Goal: Information Seeking & Learning: Learn about a topic

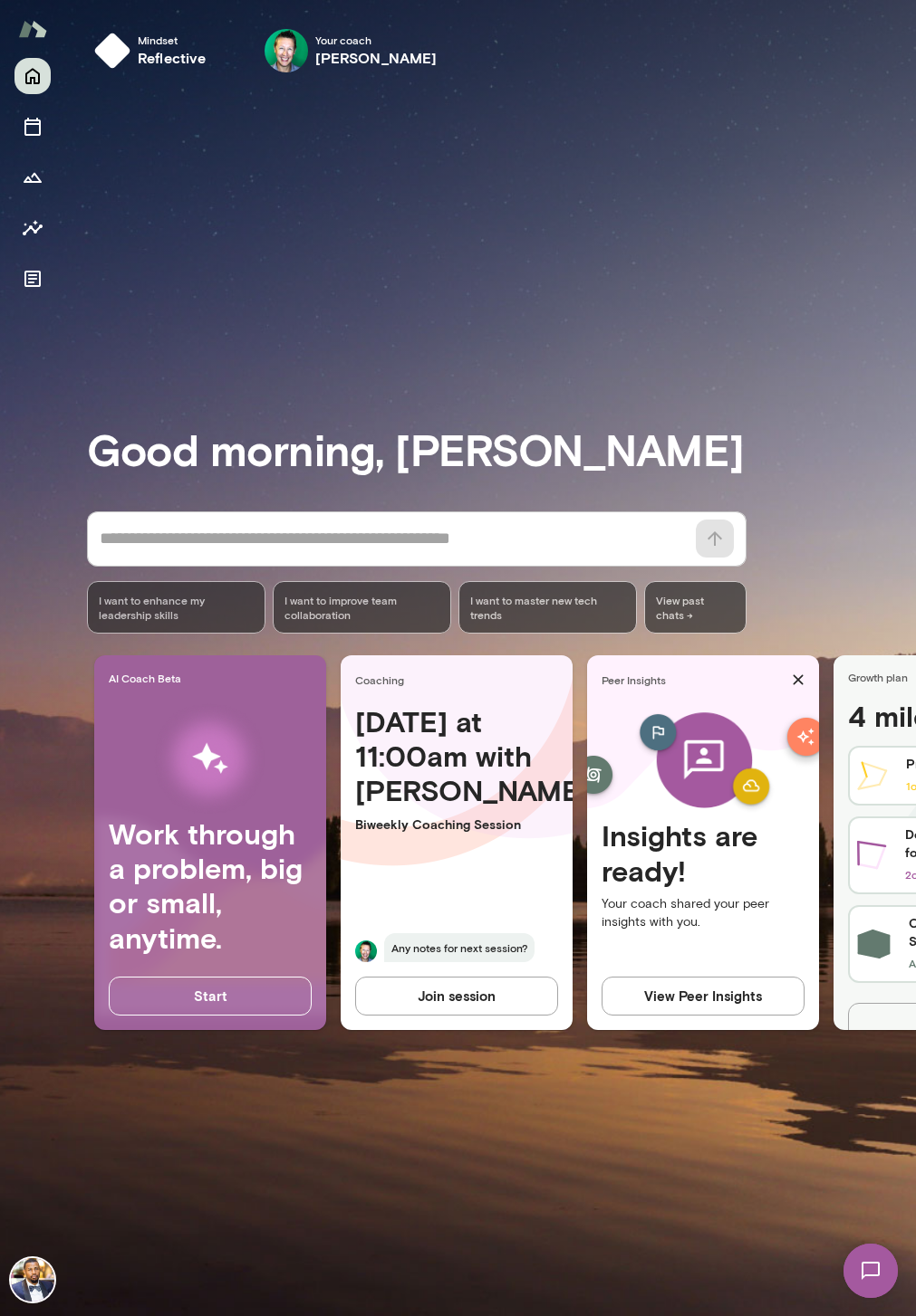
click at [443, 995] on button "Join session" at bounding box center [457, 996] width 203 height 38
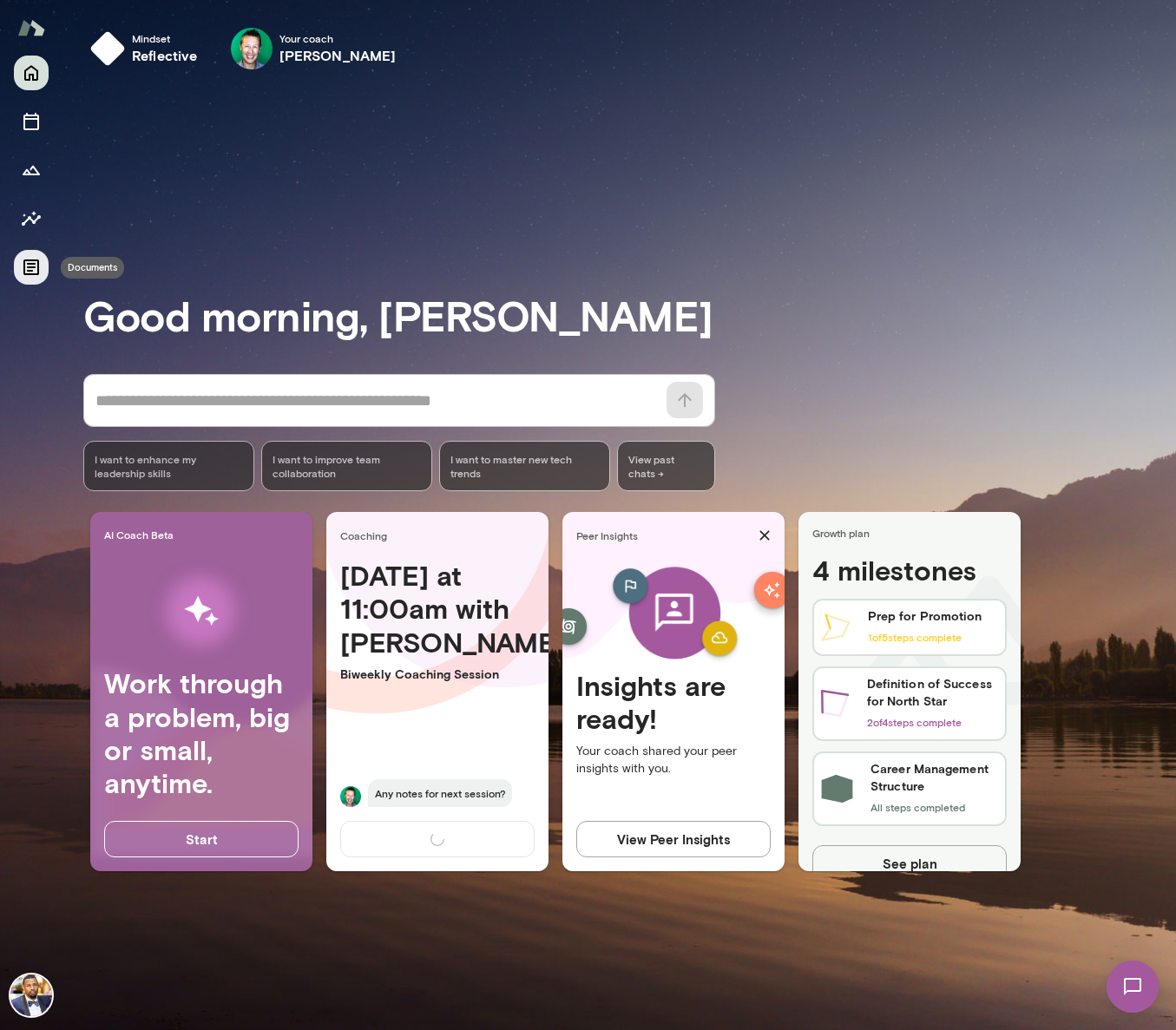
click at [26, 269] on icon "Documents" at bounding box center [31, 267] width 21 height 21
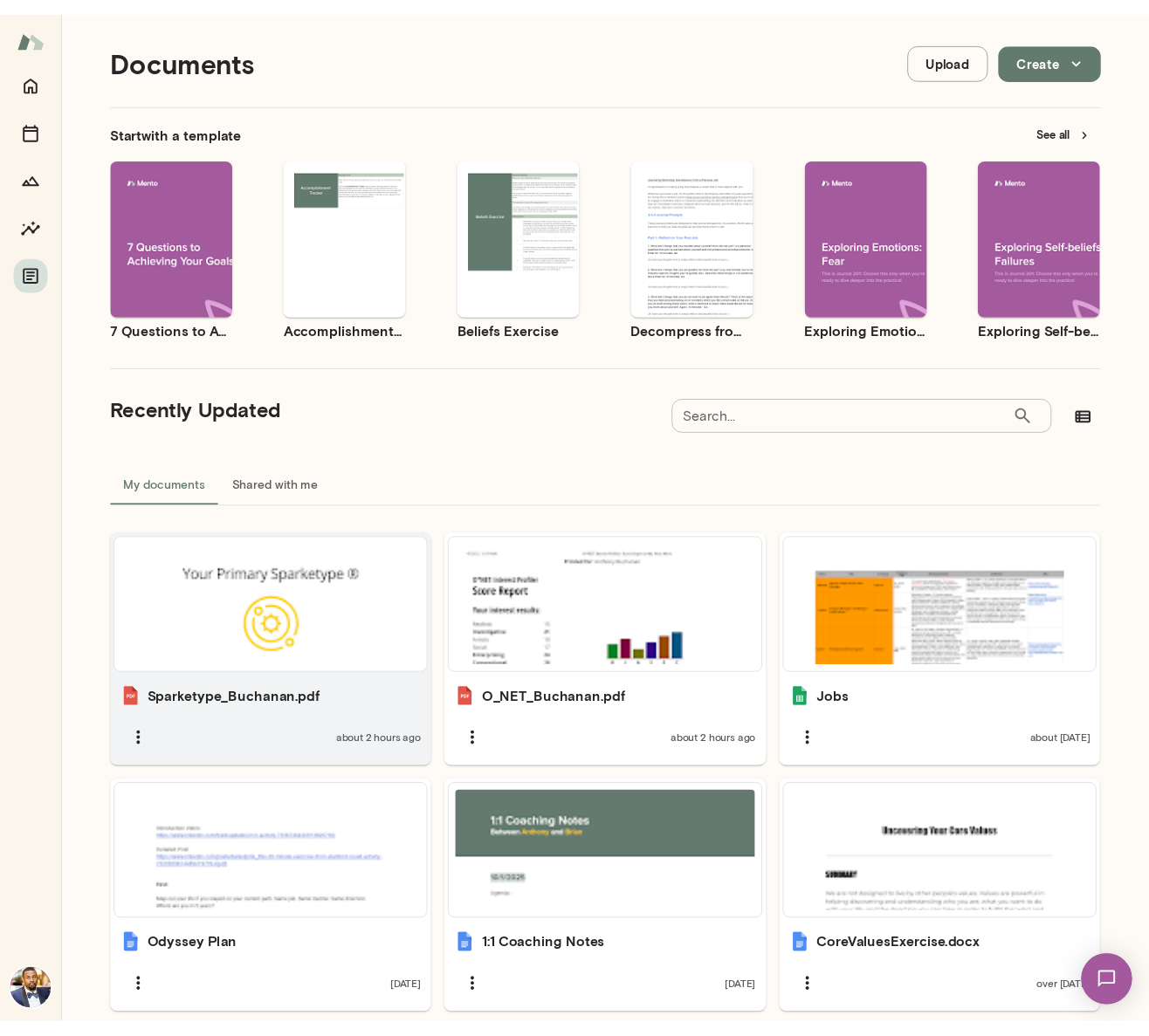
scroll to position [55, 0]
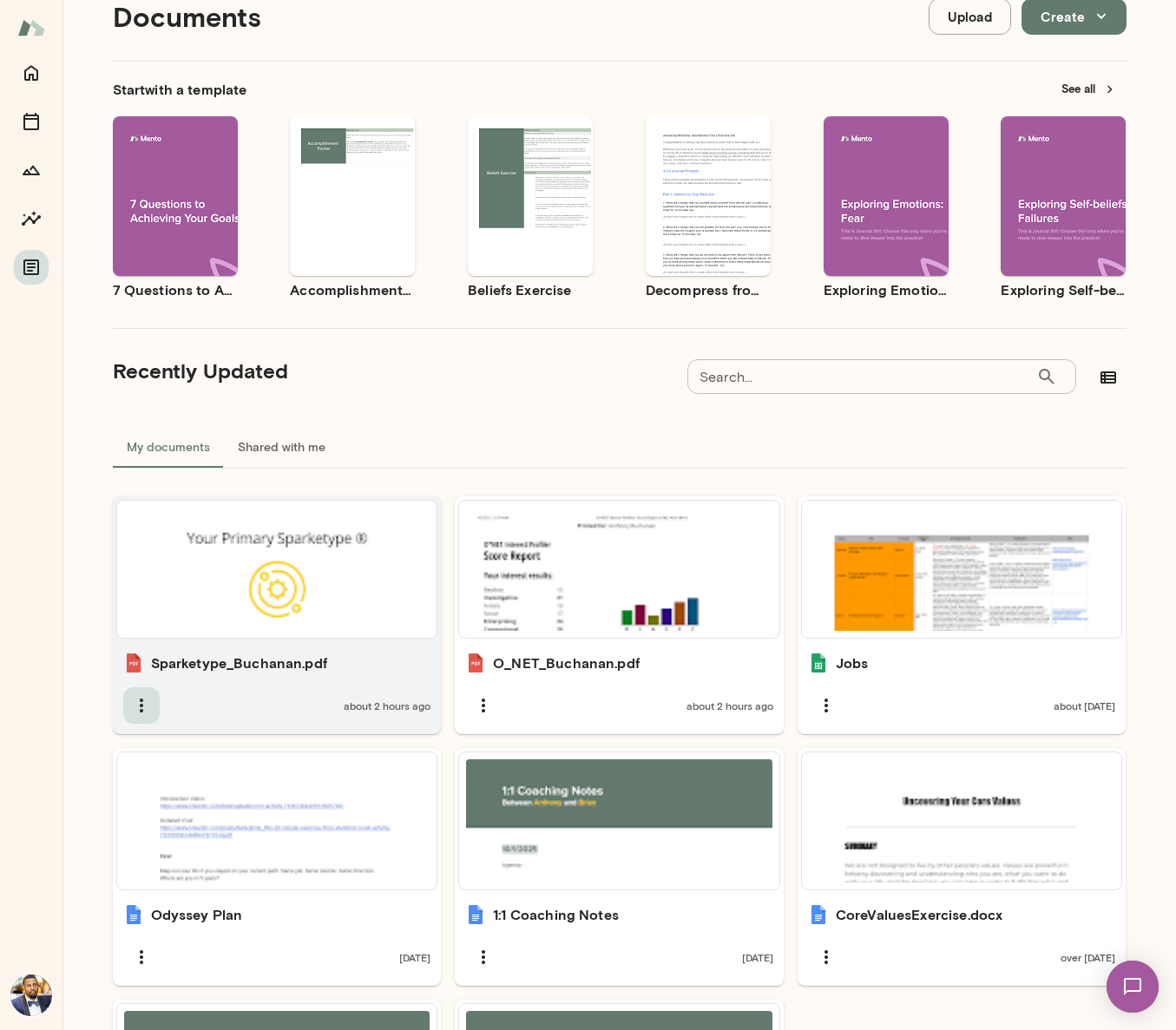
click at [142, 702] on icon "button" at bounding box center [141, 705] width 21 height 21
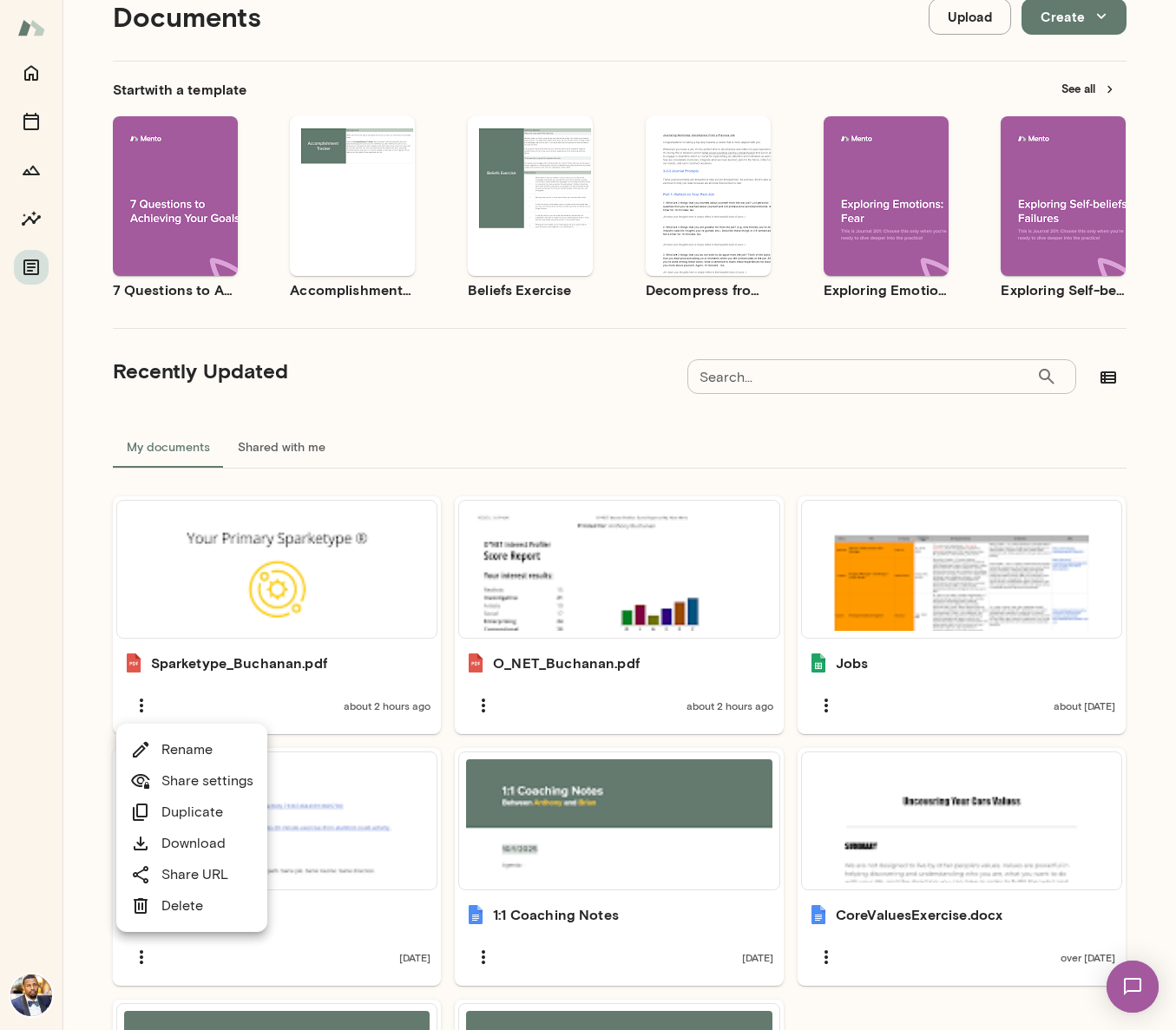
click at [221, 778] on link "Share settings" at bounding box center [192, 780] width 123 height 21
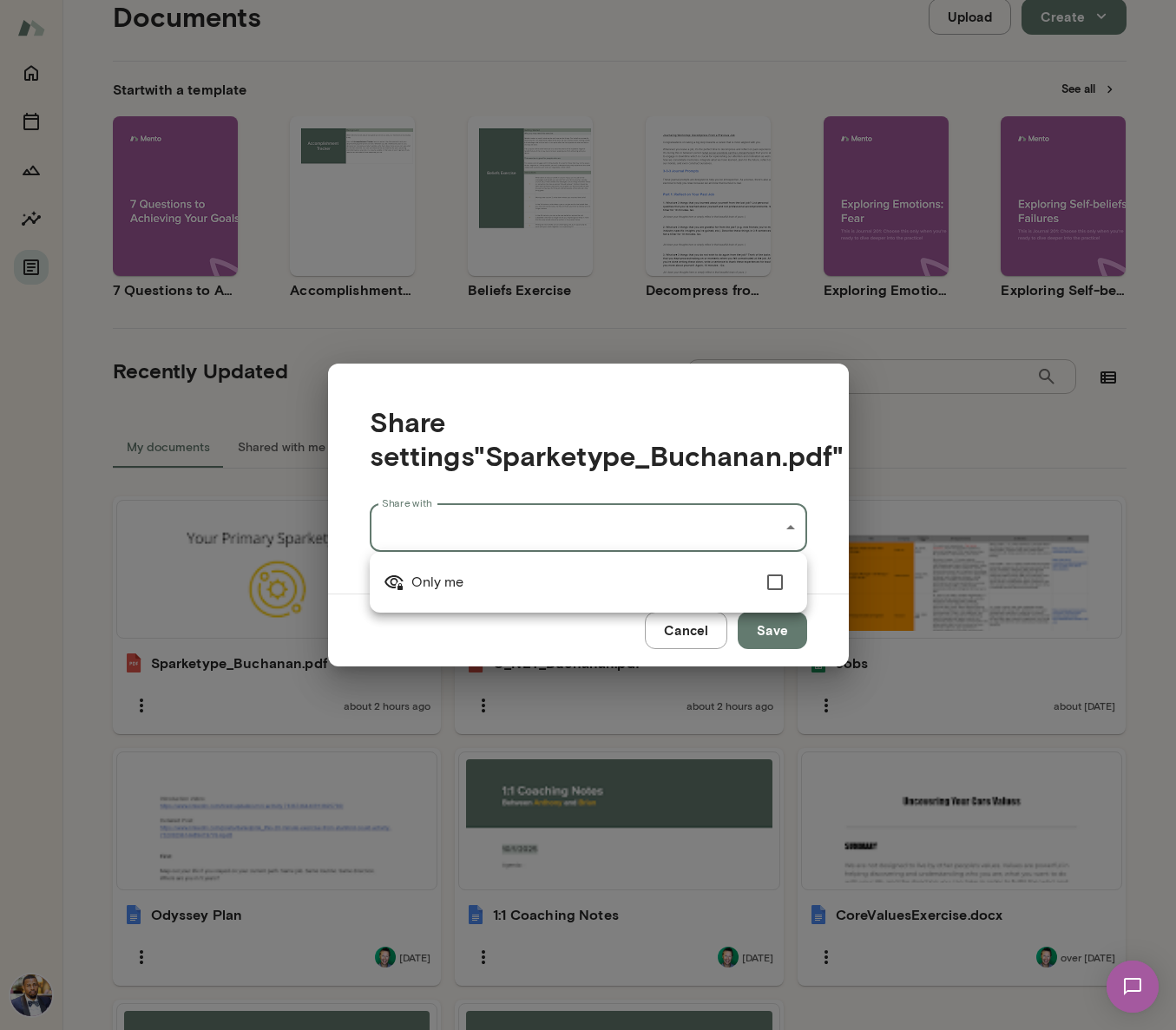
click at [651, 0] on div "Documents Upload Create Start with a template See all Use template Preview 7 Qu…" at bounding box center [588, 0] width 1176 height 0
click at [670, 529] on div at bounding box center [588, 515] width 1176 height 1030
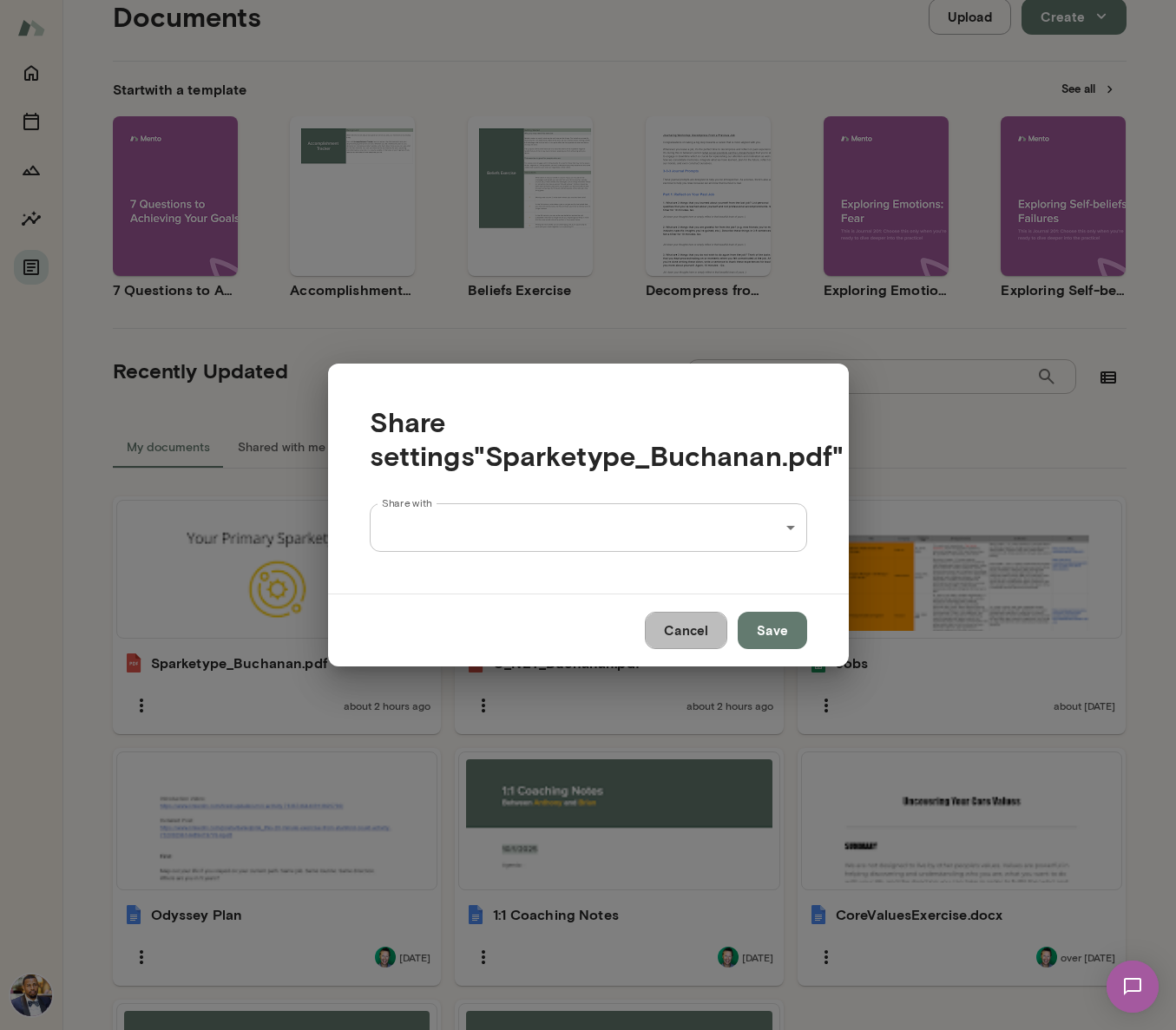
click at [704, 638] on button "Cancel" at bounding box center [686, 630] width 83 height 37
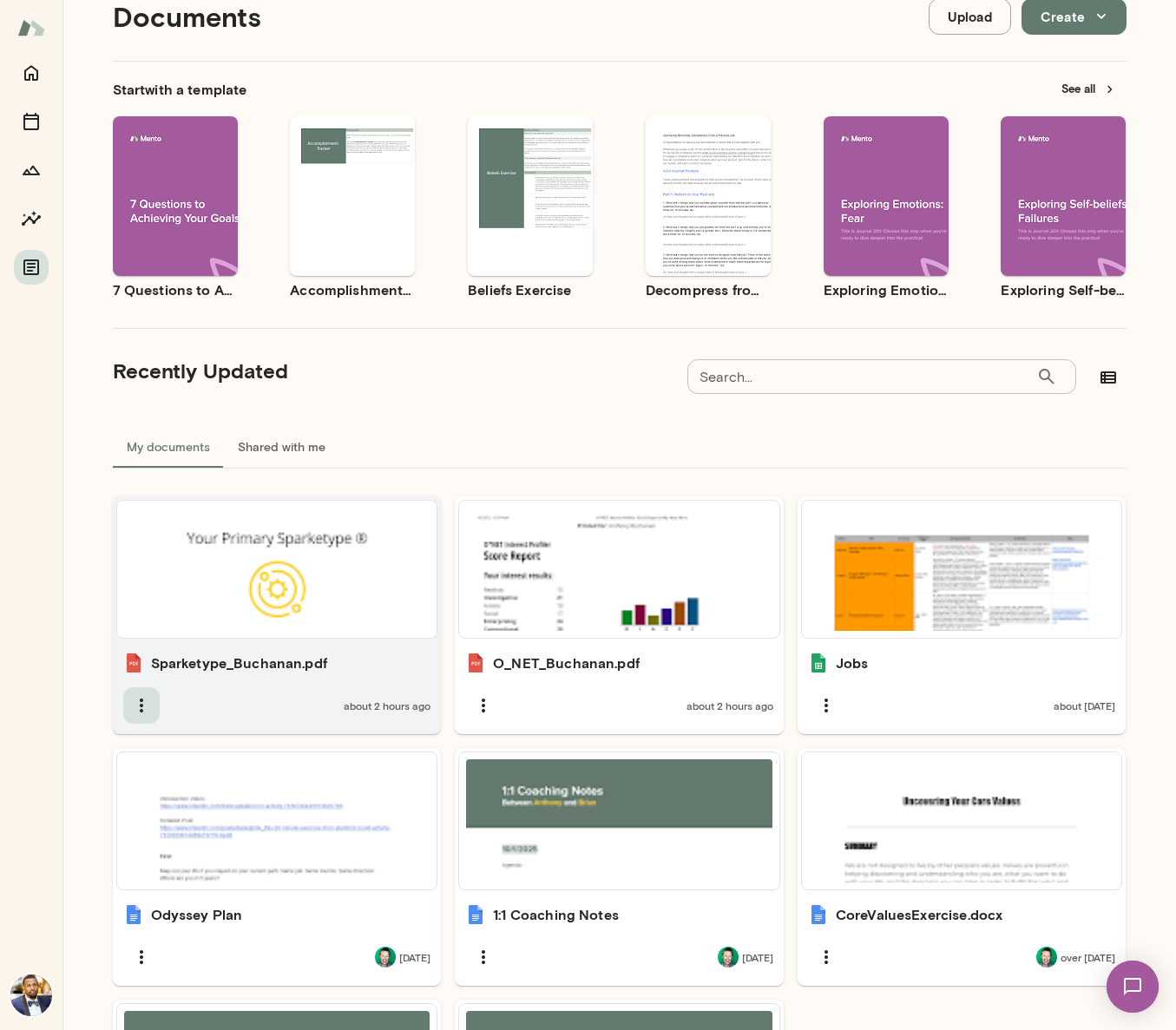
click at [135, 708] on icon "button" at bounding box center [141, 705] width 21 height 21
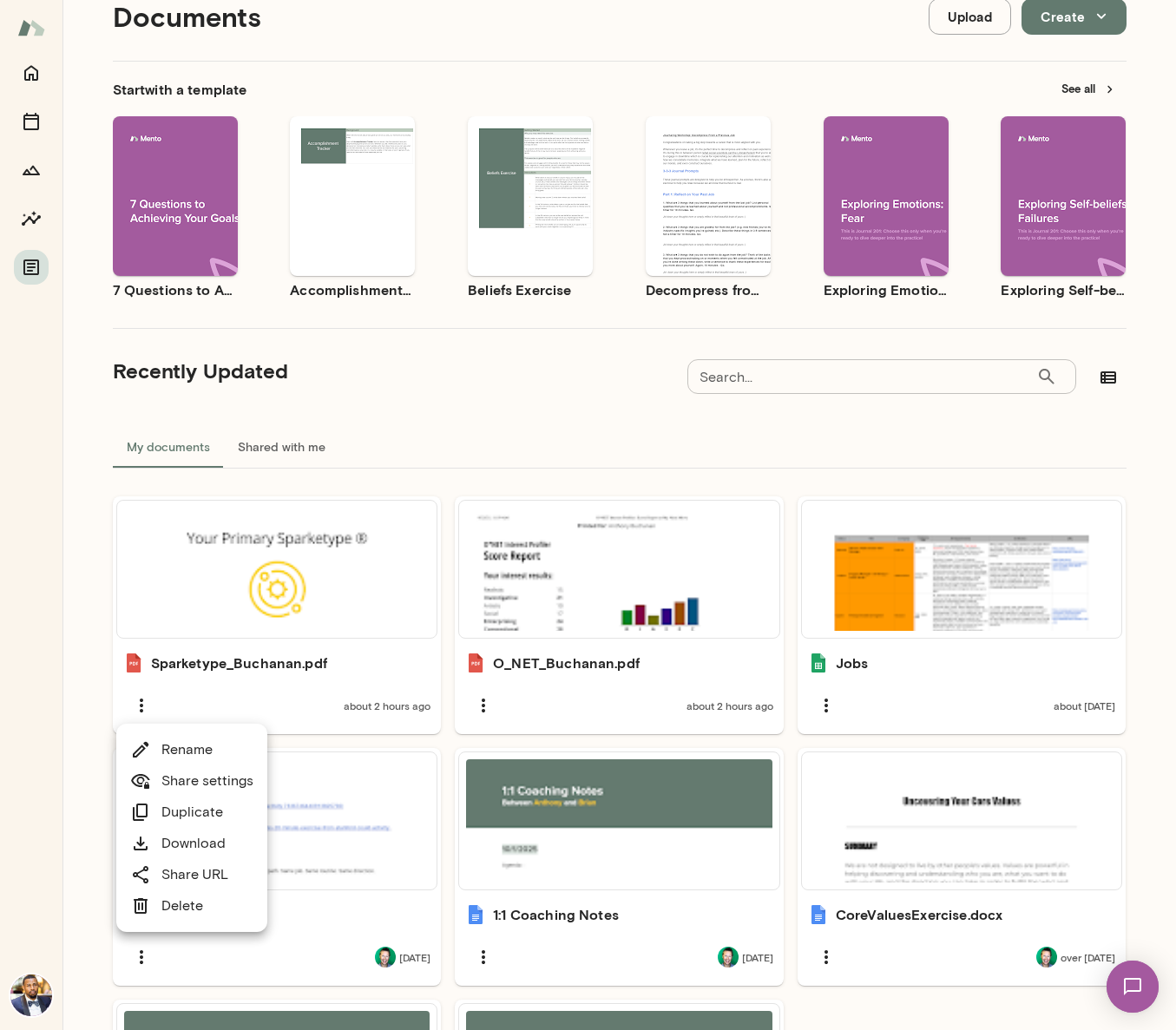
click at [203, 867] on link "Share URL" at bounding box center [179, 874] width 98 height 21
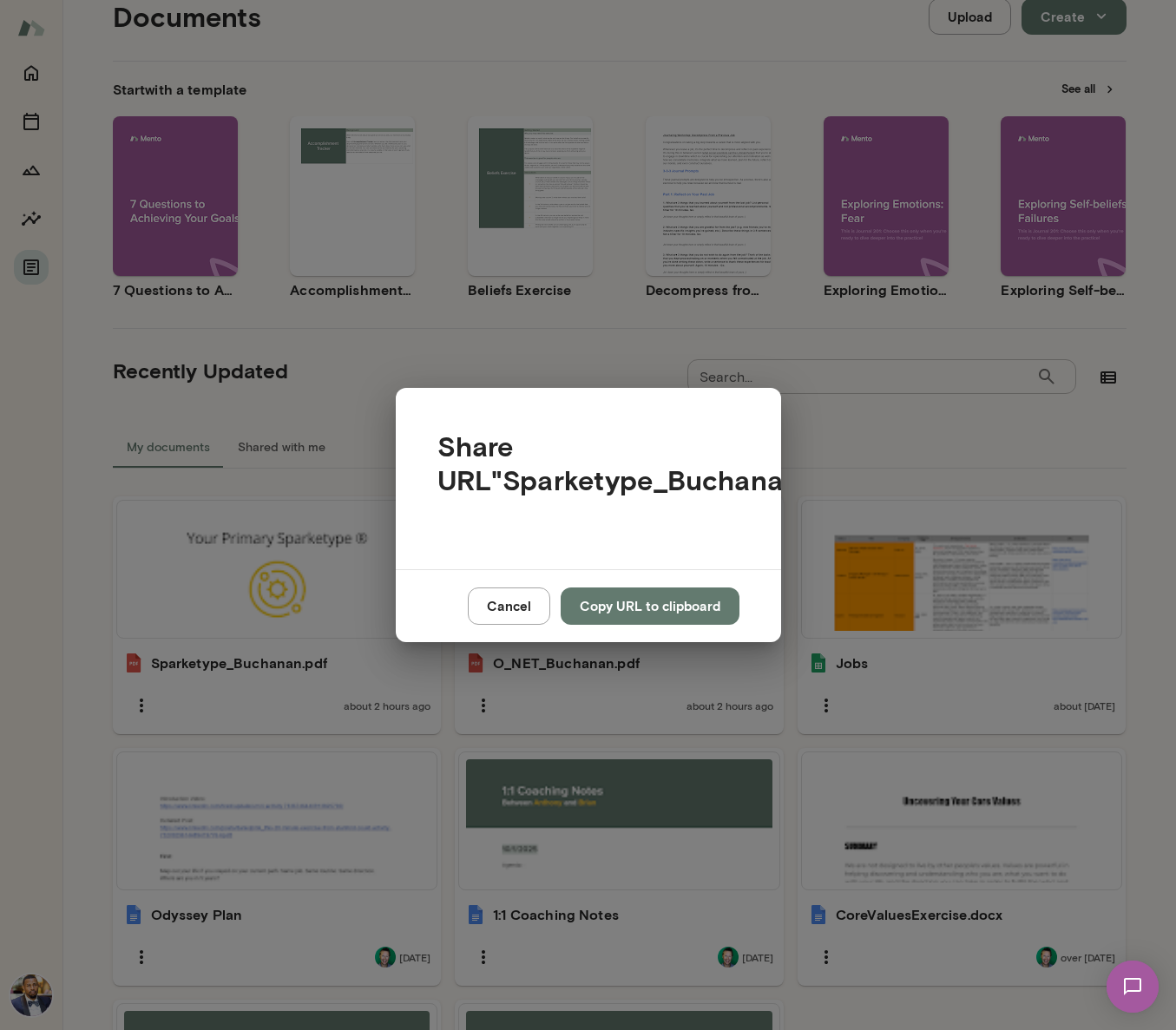
click at [608, 594] on button "Copy URL to clipboard" at bounding box center [650, 606] width 179 height 37
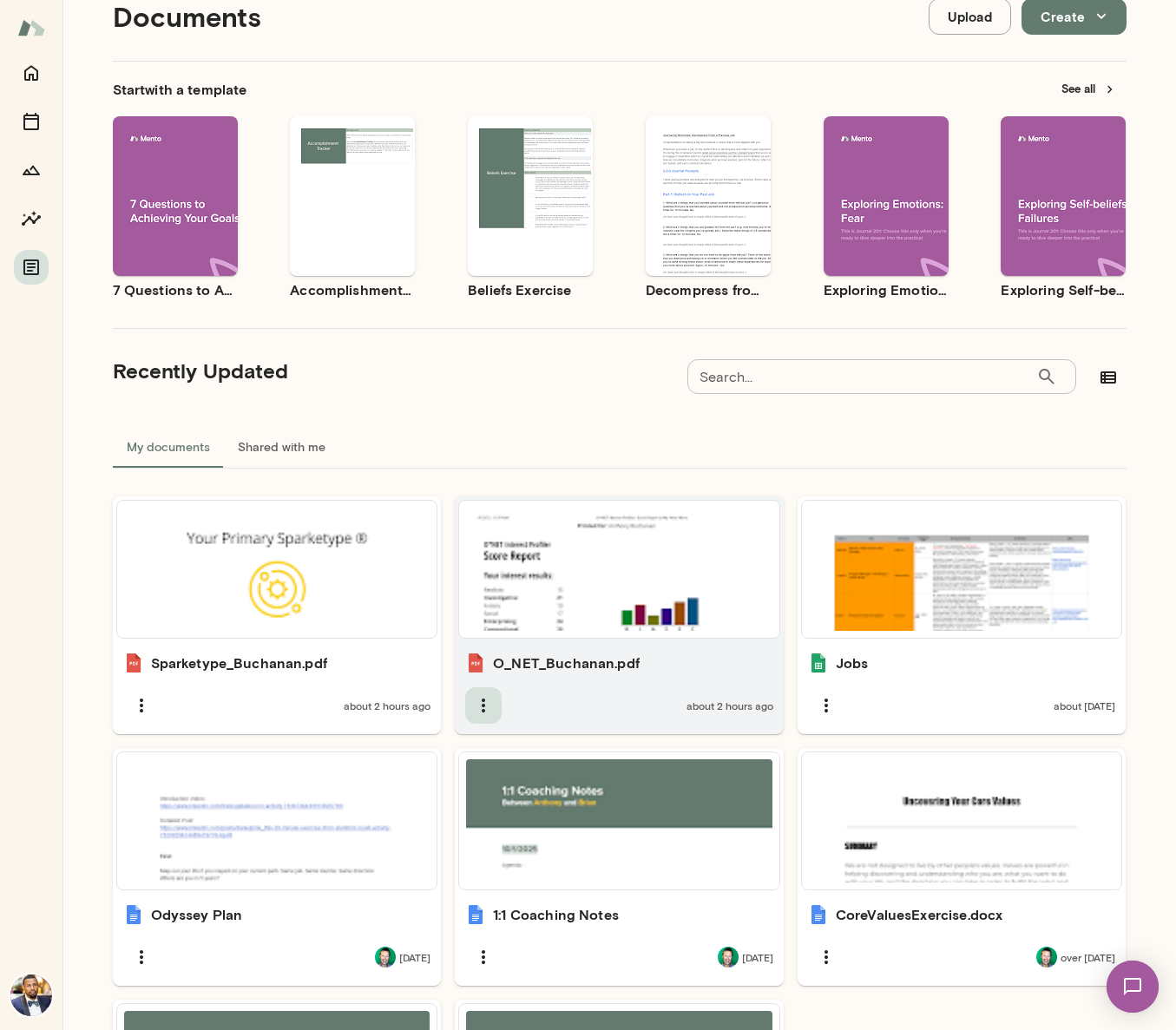
click at [479, 704] on icon "button" at bounding box center [483, 705] width 21 height 21
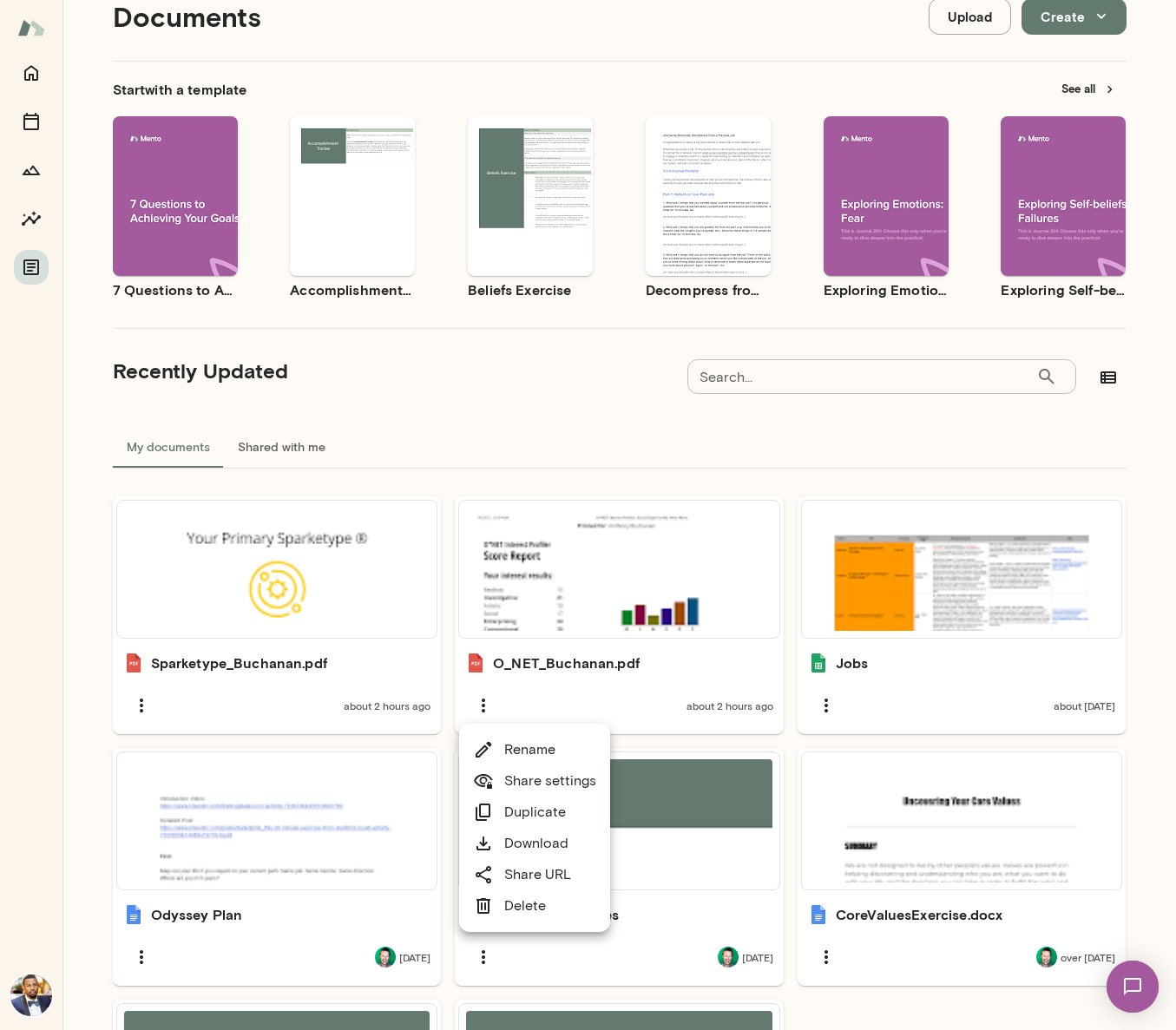
click at [541, 874] on link "Share URL" at bounding box center [521, 874] width 98 height 21
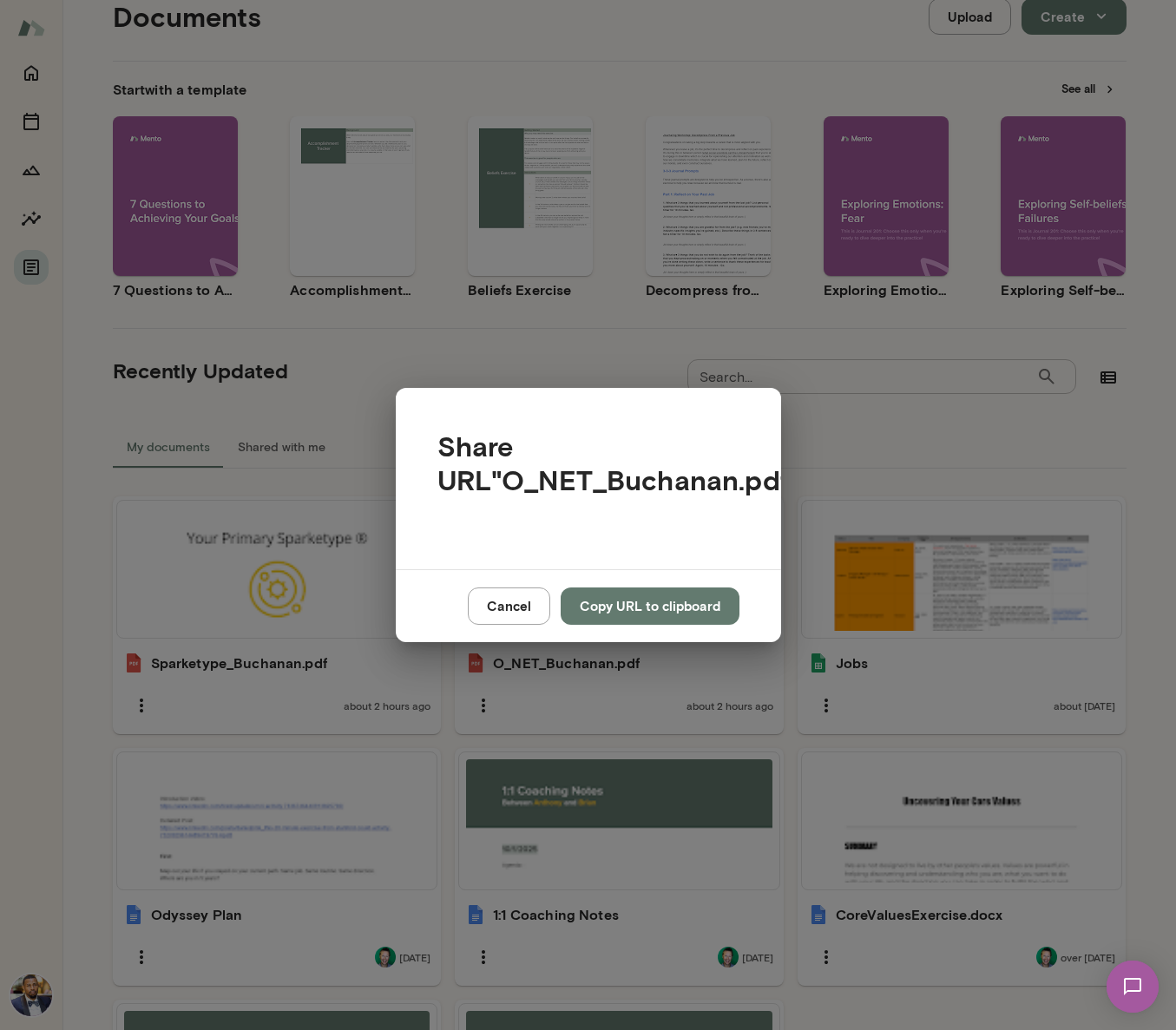
click at [662, 602] on button "Copy URL to clipboard" at bounding box center [650, 606] width 179 height 37
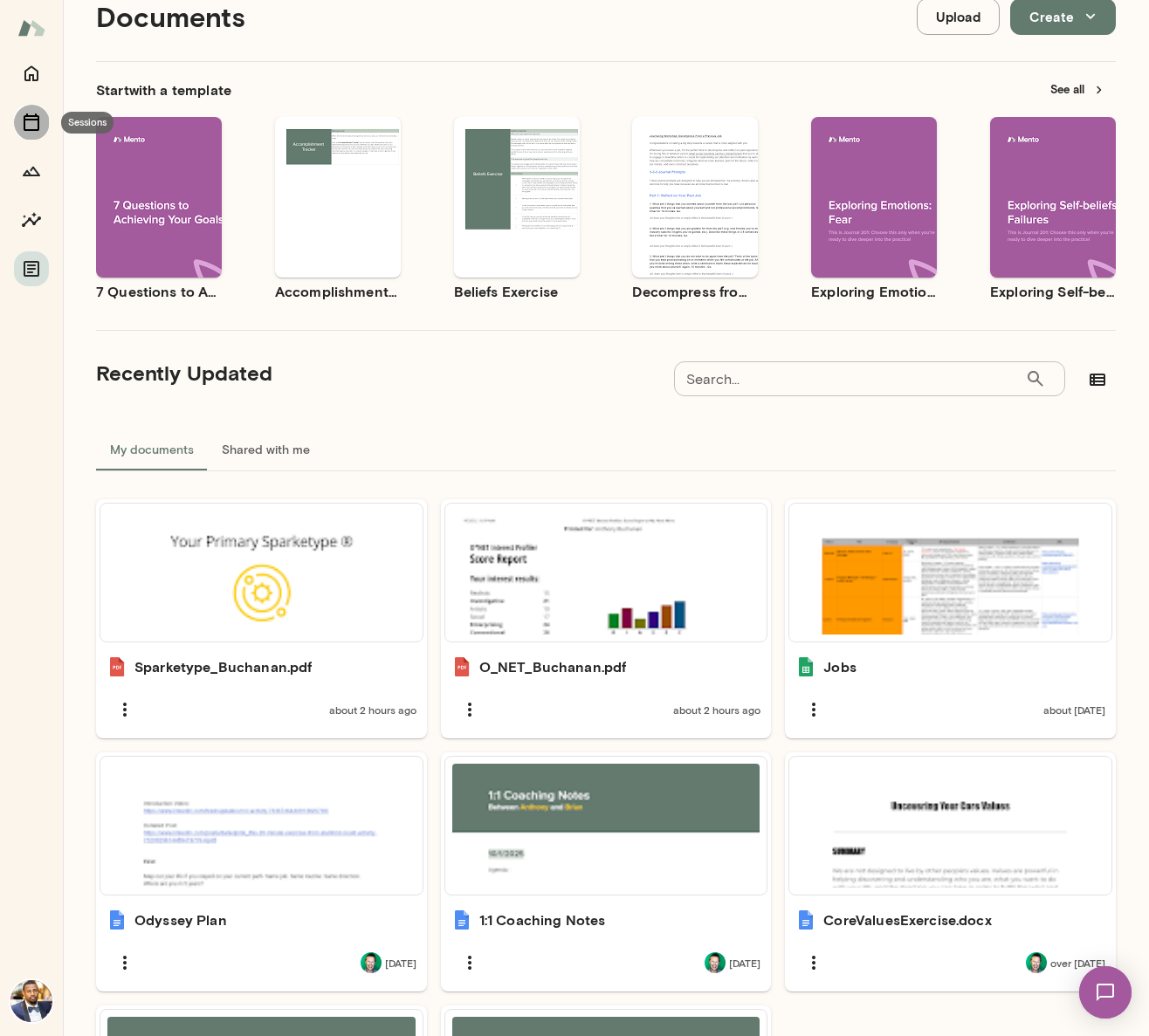
click at [25, 135] on button "Sessions" at bounding box center [31, 122] width 35 height 35
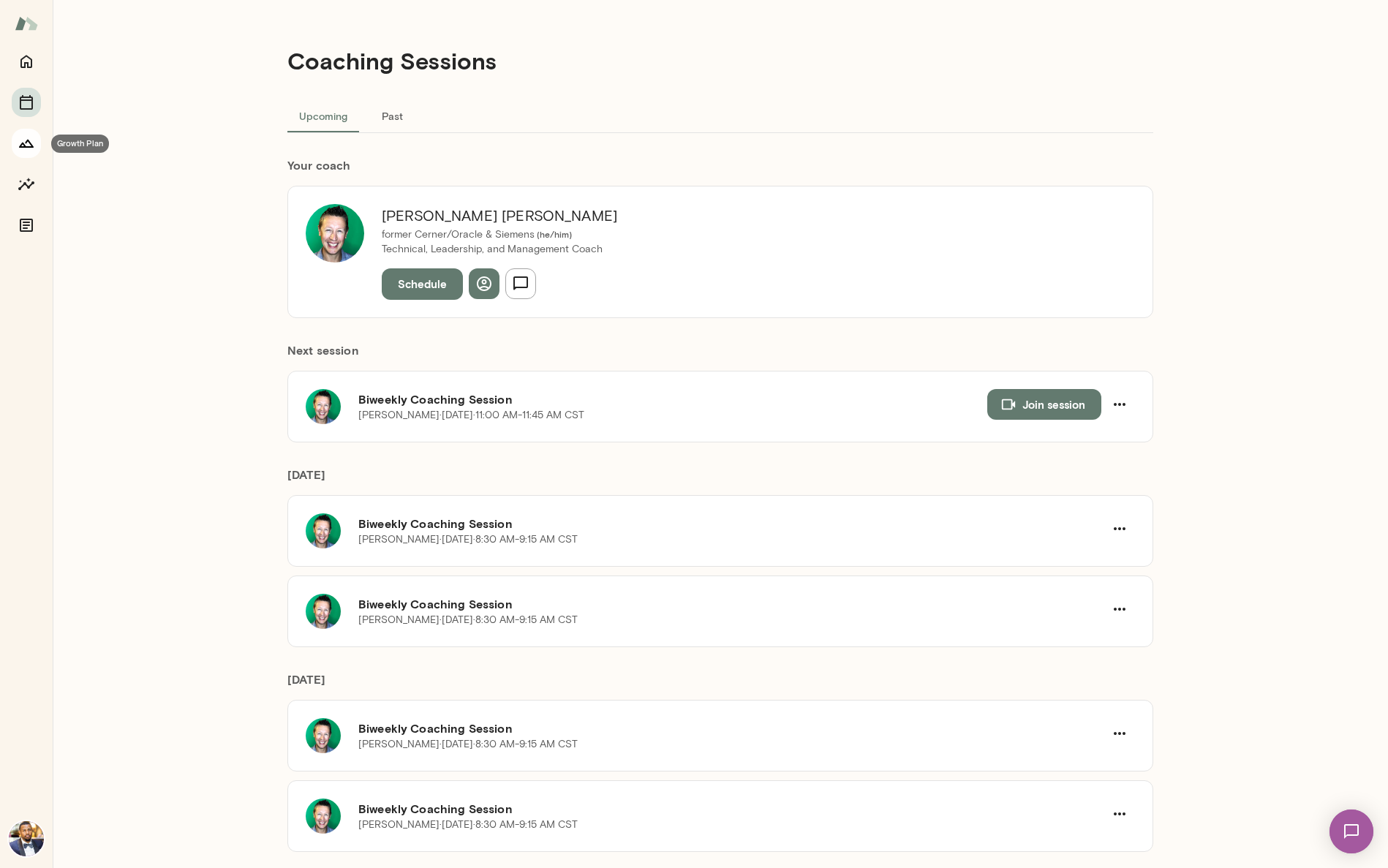
click at [29, 148] on icon "Growth Plan" at bounding box center [26, 143] width 18 height 18
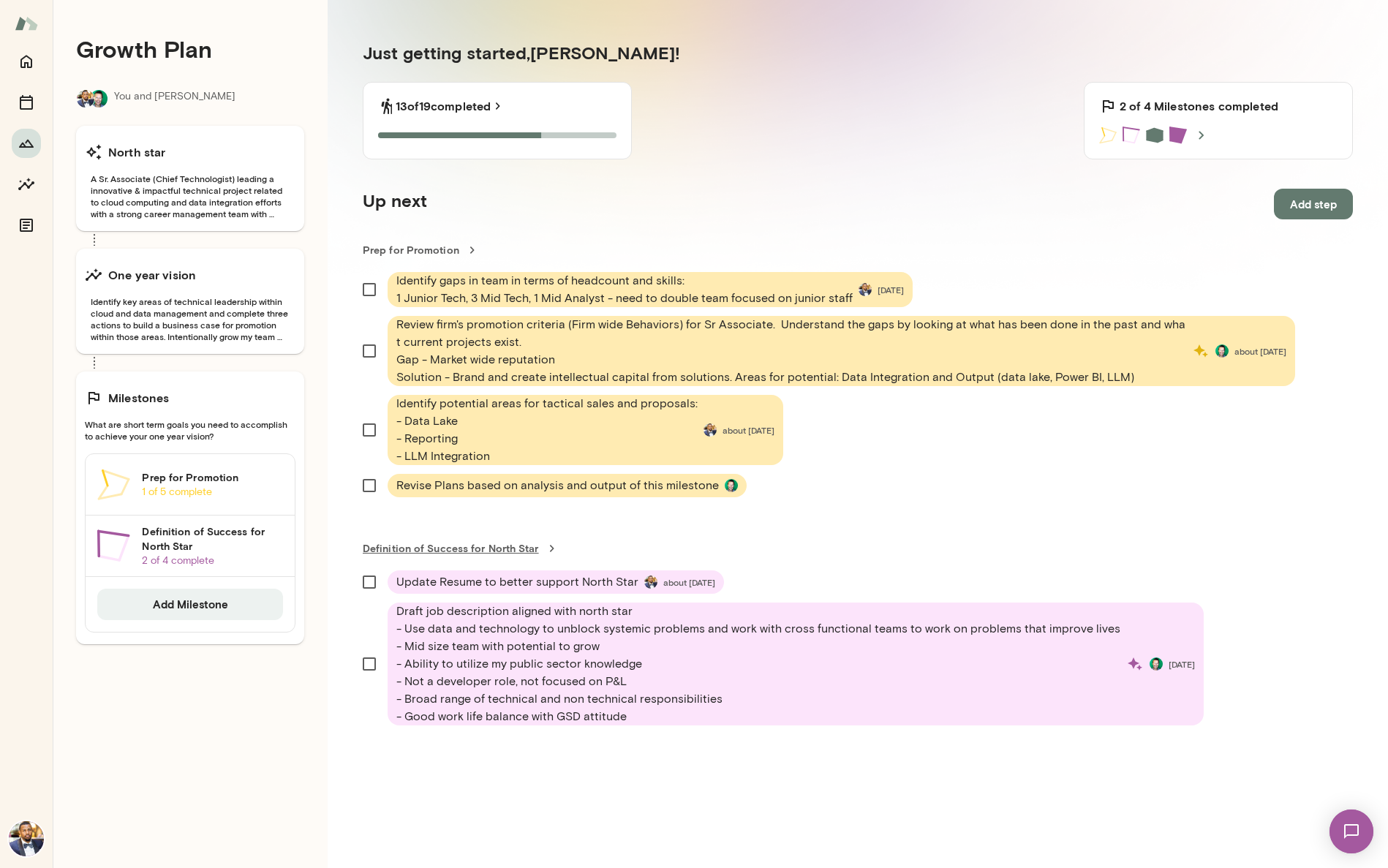
click at [499, 552] on link "Definition of Success for North Star" at bounding box center [858, 548] width 990 height 15
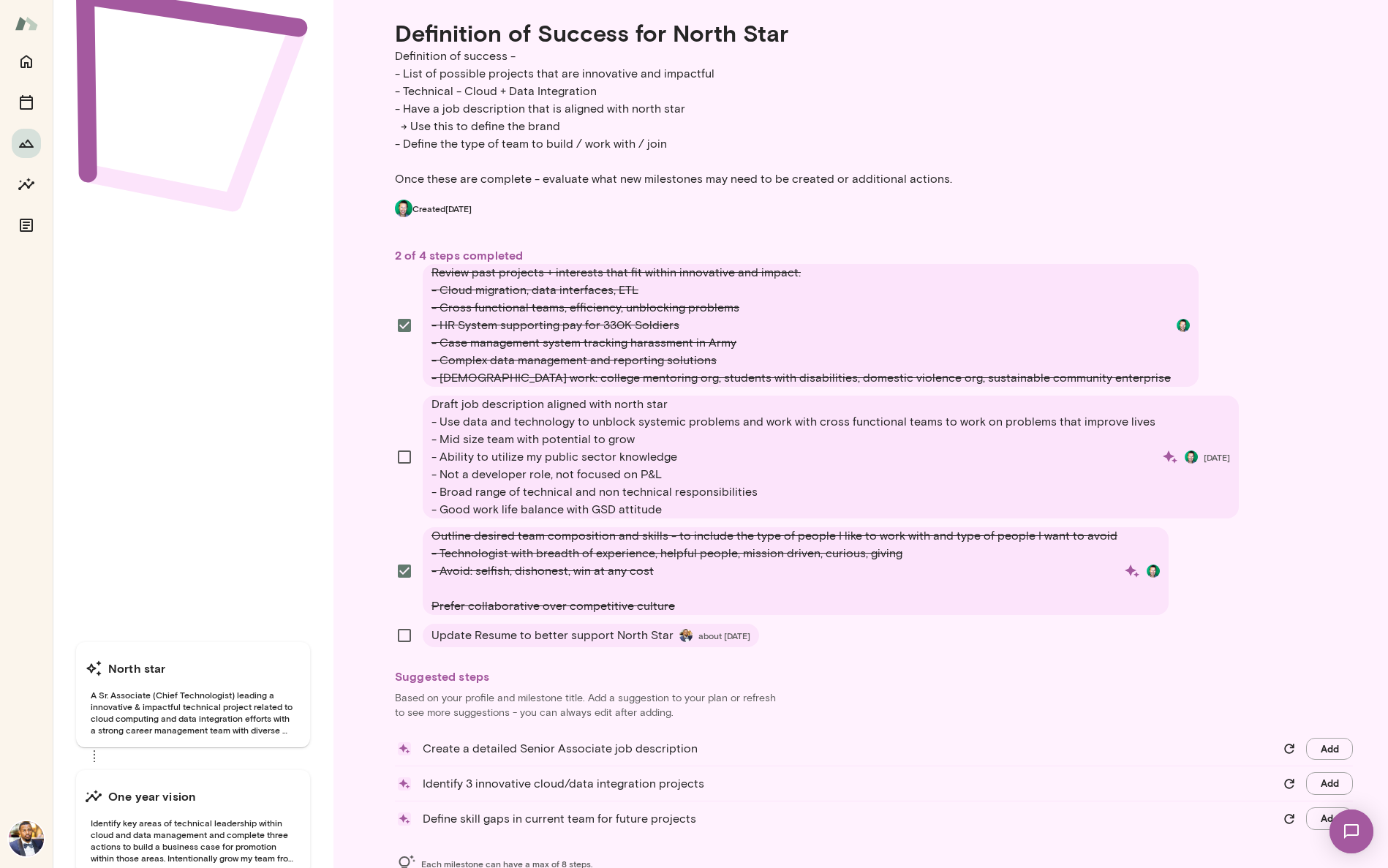
scroll to position [107, 0]
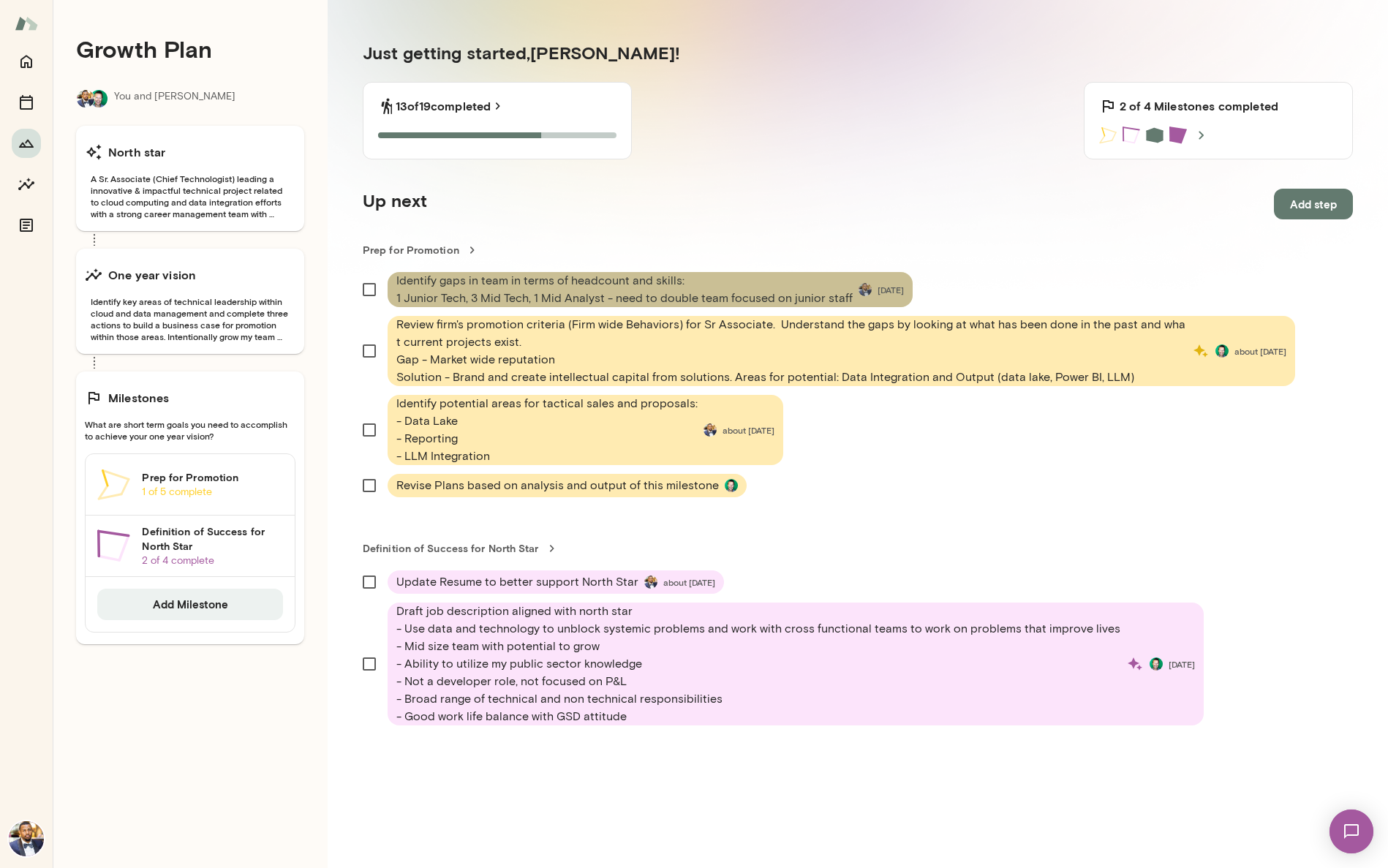
click at [553, 285] on span "Identify gaps in team in terms of headcount and skills: 1 Junior Tech, 3 Mid Te…" at bounding box center [624, 289] width 456 height 35
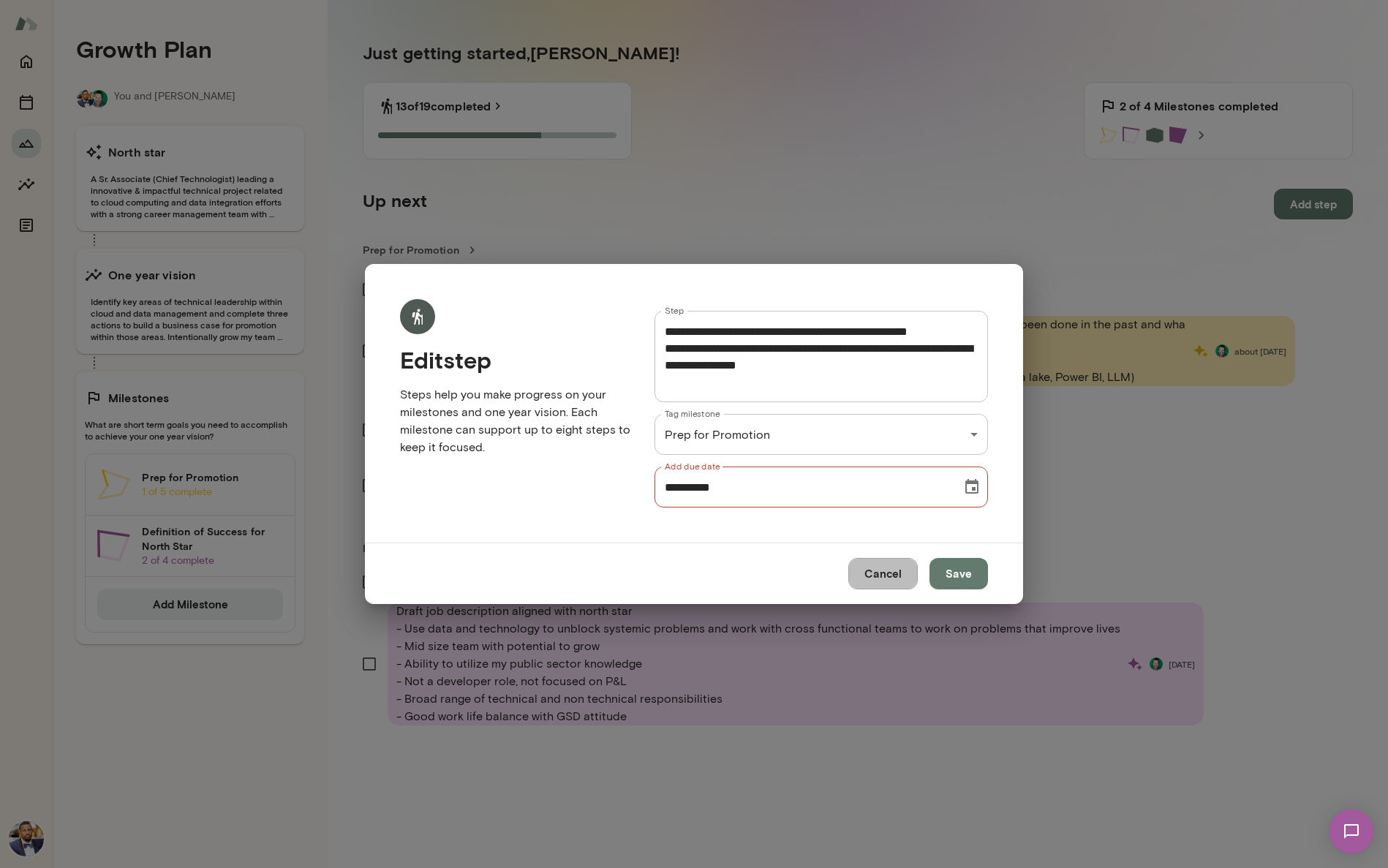
click at [739, 585] on button "Cancel" at bounding box center [883, 573] width 70 height 31
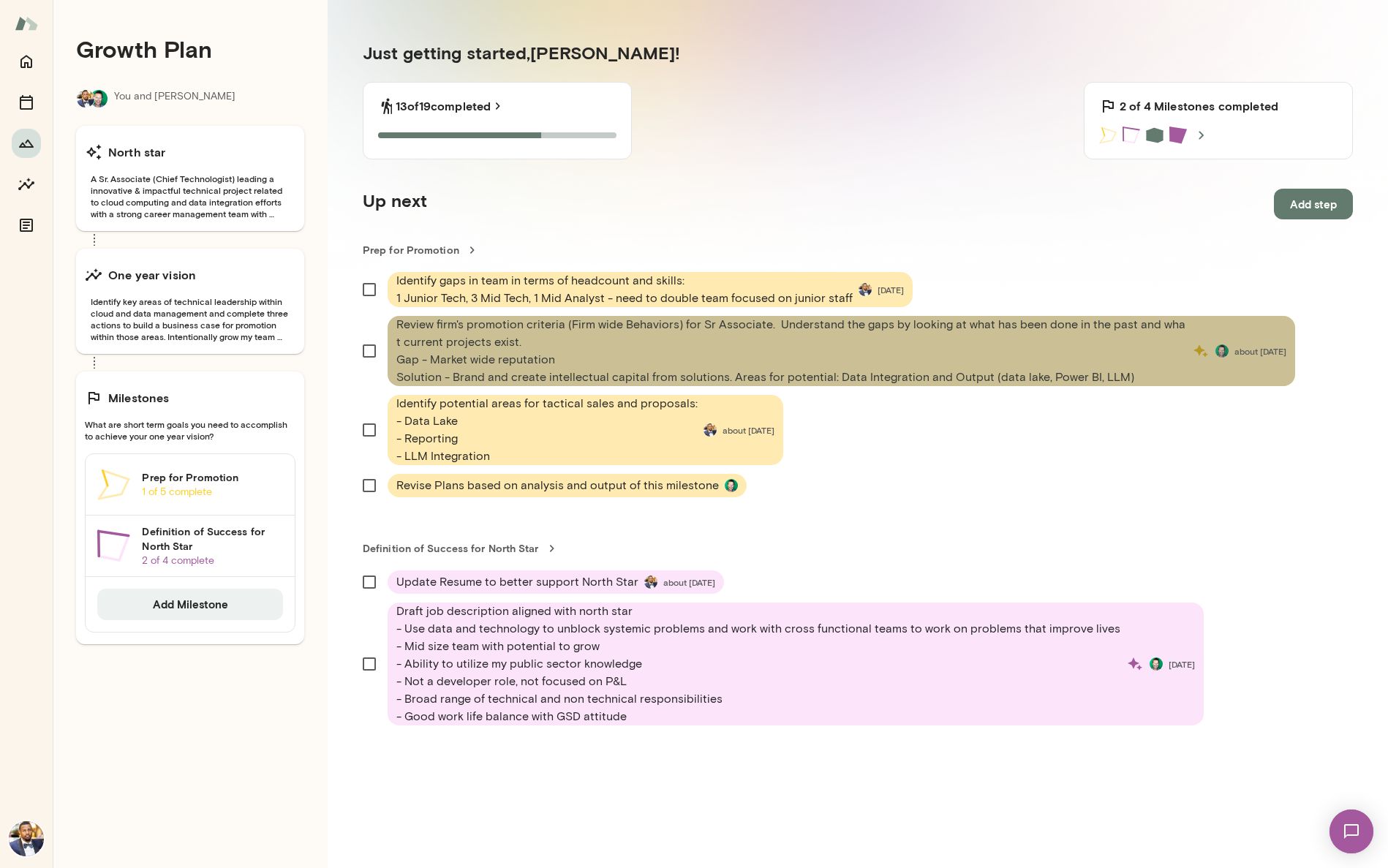
click at [540, 373] on span "Review firm's promotion criteria (Firm wide Behaviors) for Sr Associate. Unders…" at bounding box center [791, 350] width 790 height 70
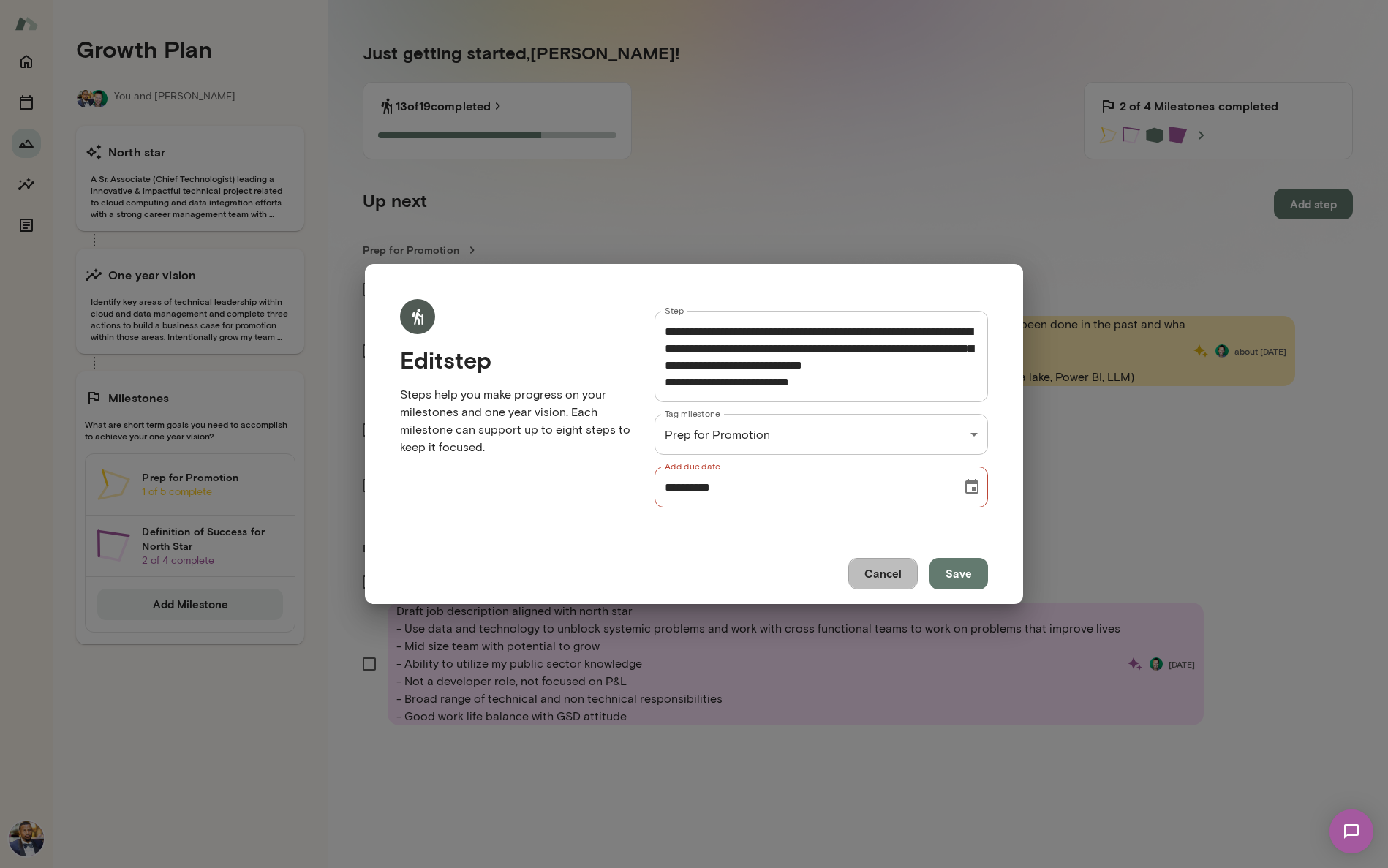
click at [739, 566] on button "Cancel" at bounding box center [883, 573] width 70 height 31
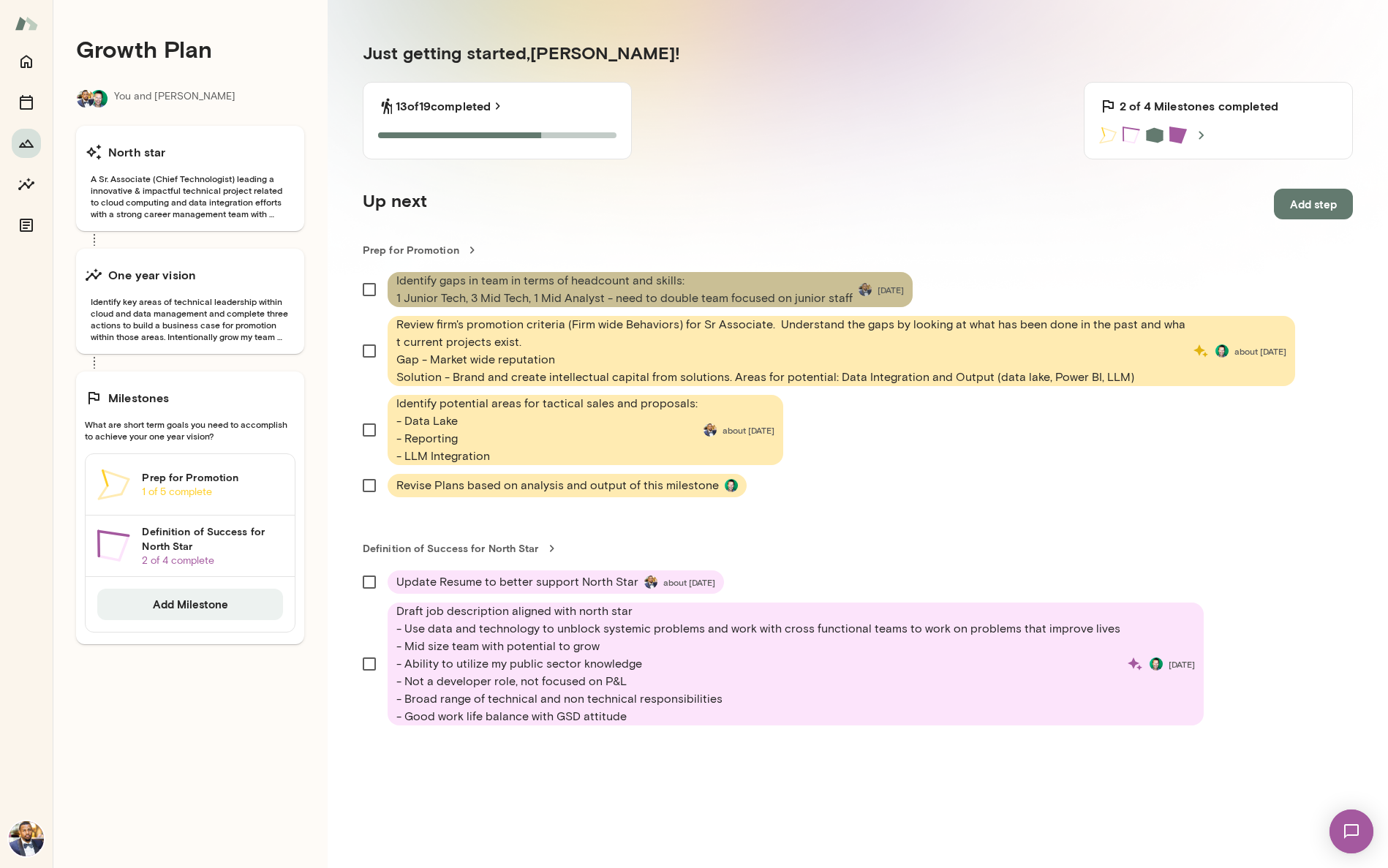
click at [614, 289] on span "Identify gaps in team in terms of headcount and skills: 1 Junior Tech, 3 Mid Te…" at bounding box center [624, 289] width 456 height 35
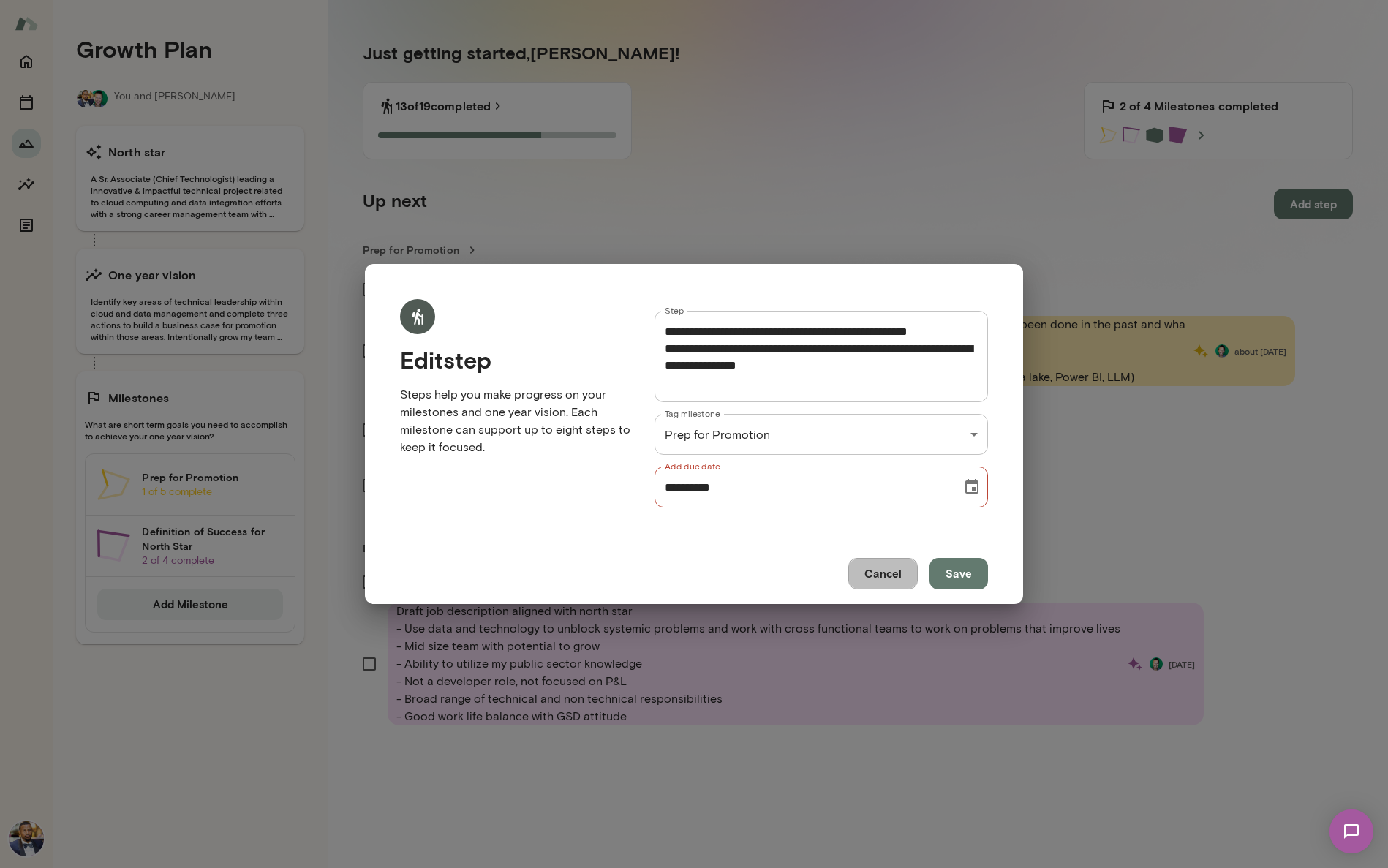
click at [739, 582] on button "Cancel" at bounding box center [883, 573] width 70 height 31
